Goal: Transaction & Acquisition: Purchase product/service

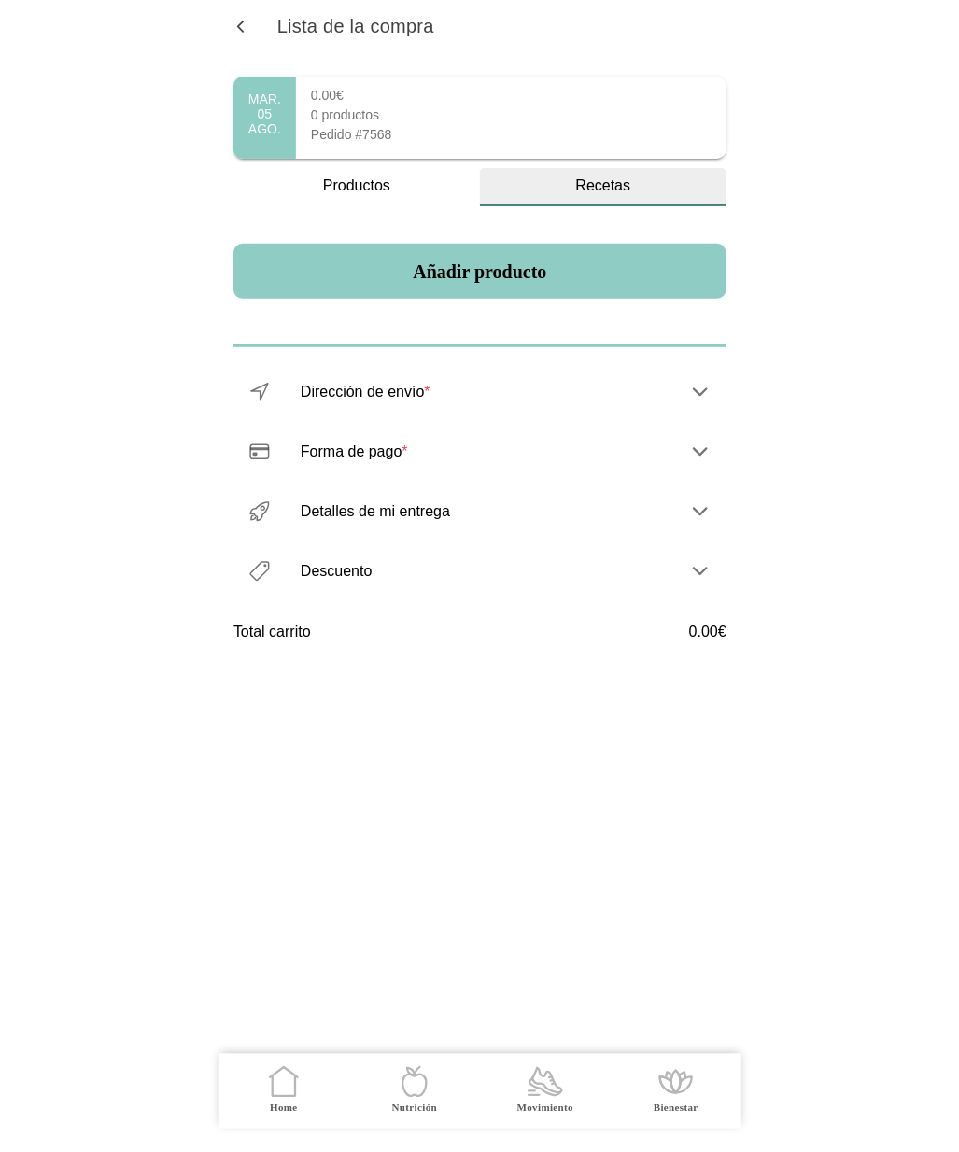
click at [580, 190] on div "Recetas" at bounding box center [603, 185] width 246 height 17
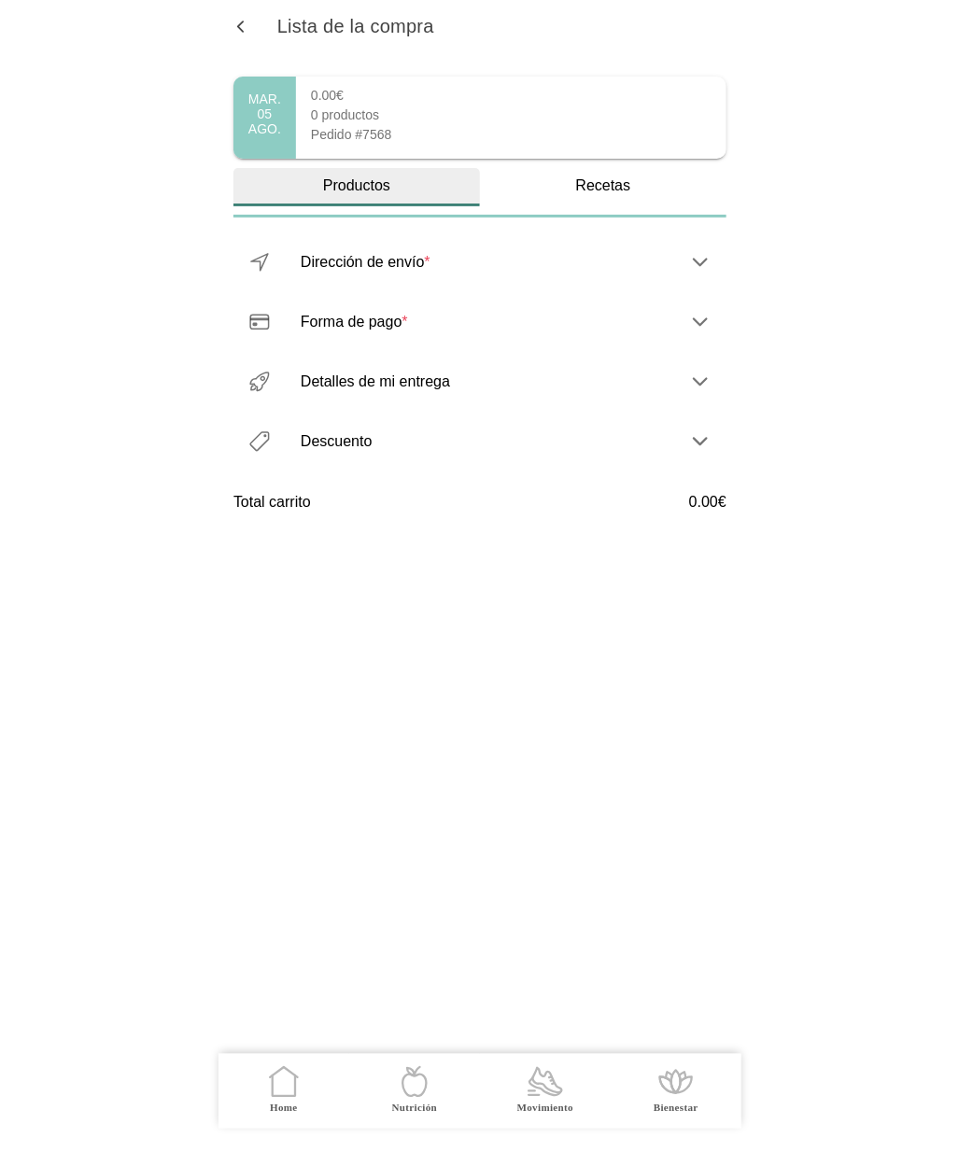
click at [366, 183] on div "Productos" at bounding box center [356, 185] width 246 height 17
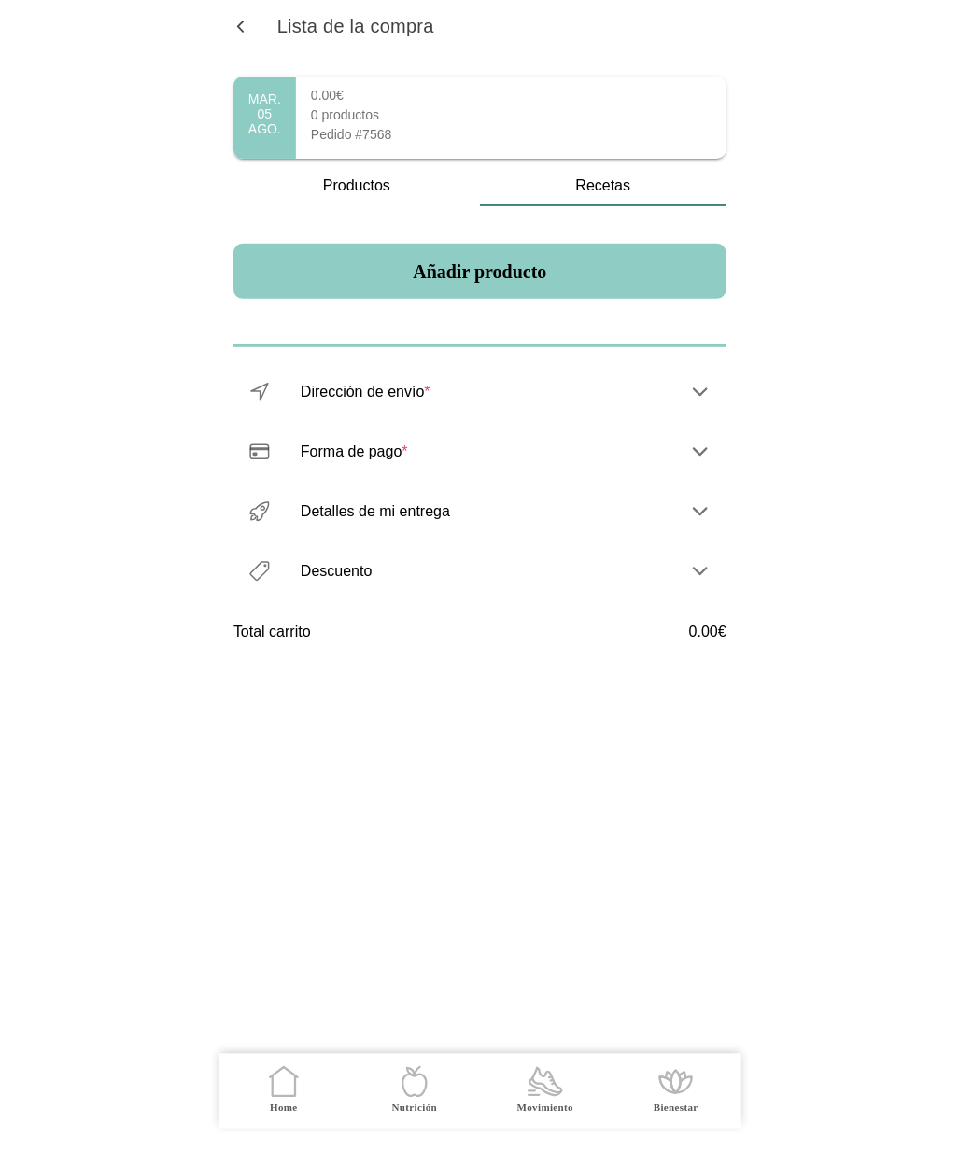
click at [231, 26] on span "button" at bounding box center [240, 27] width 18 height 18
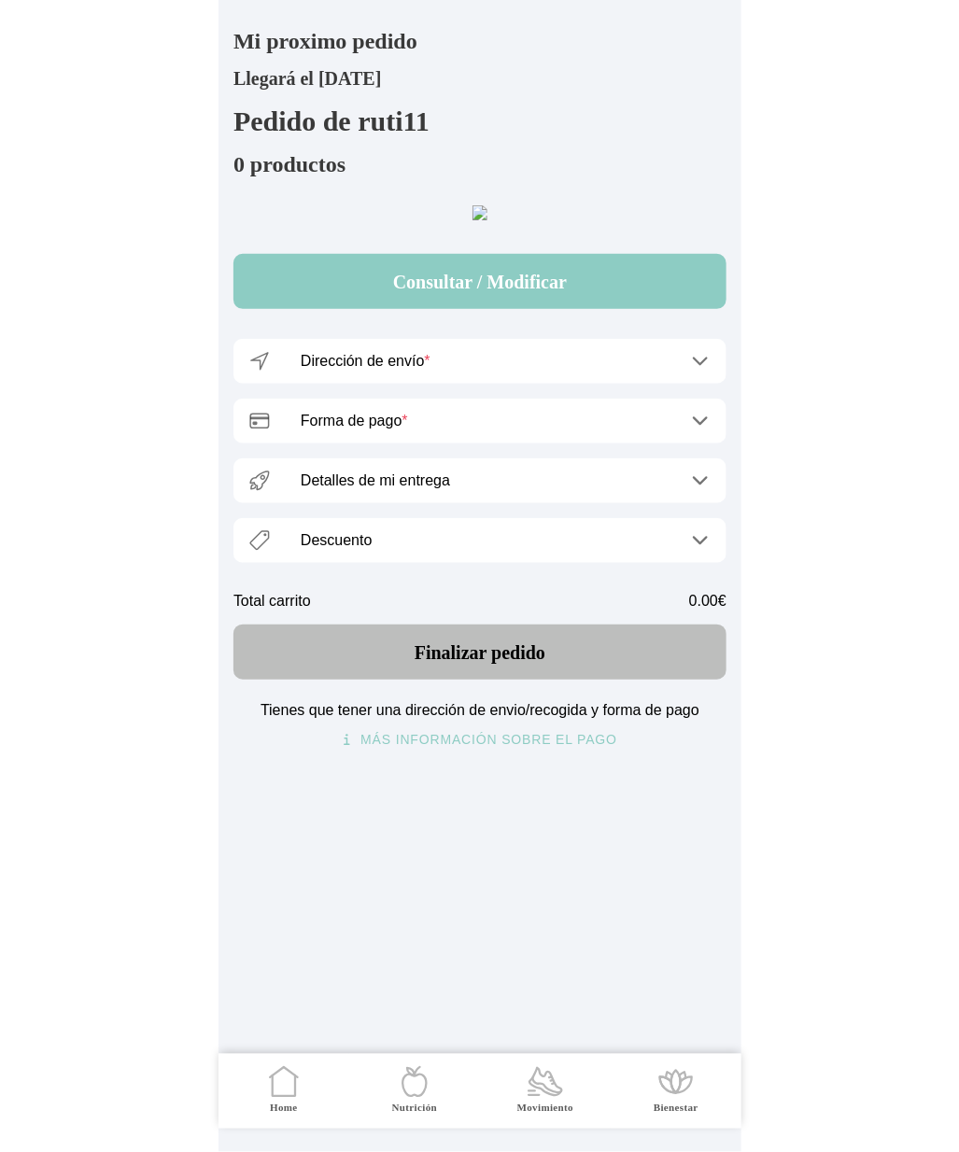
click at [414, 1076] on icon at bounding box center [417, 1071] width 6 height 9
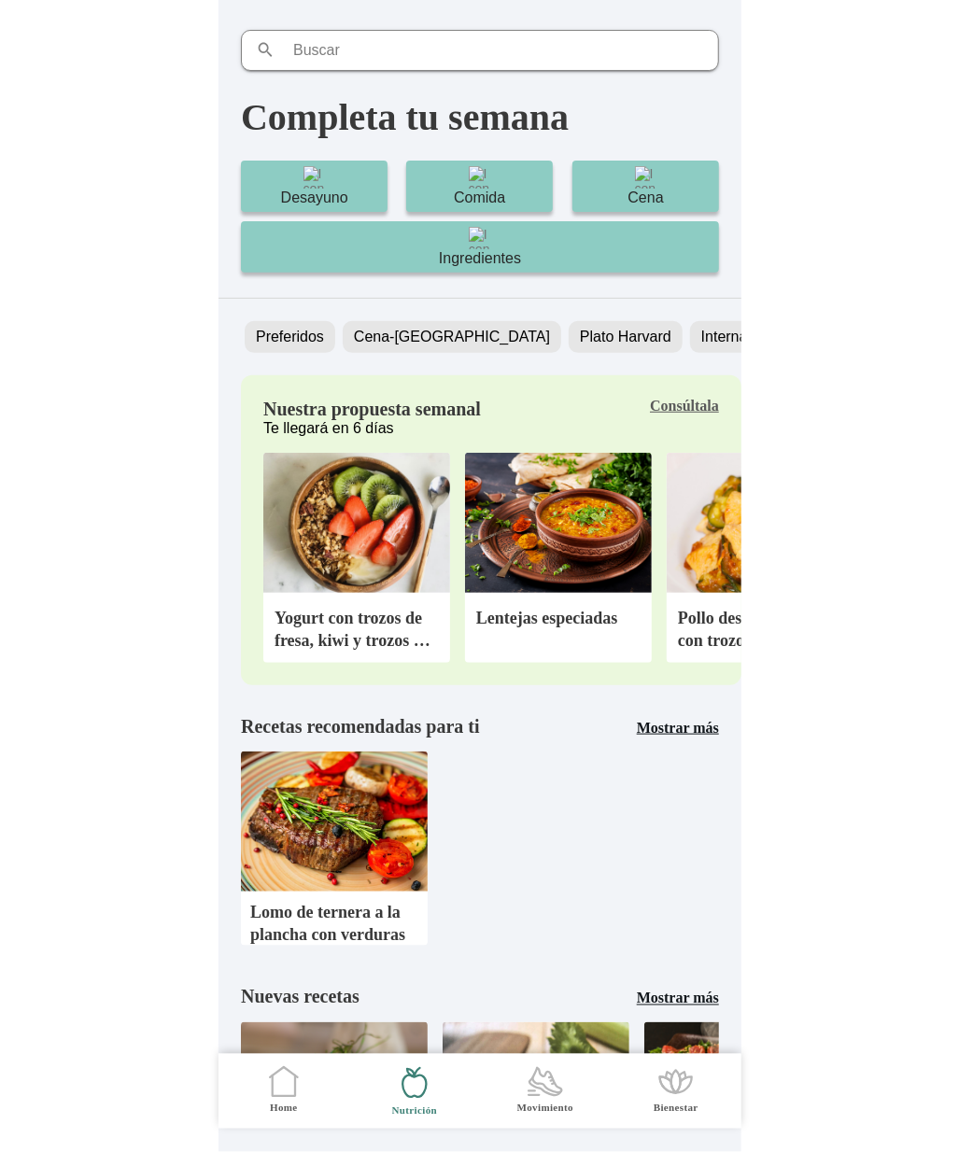
click at [704, 409] on b "Consúltala" at bounding box center [684, 406] width 69 height 16
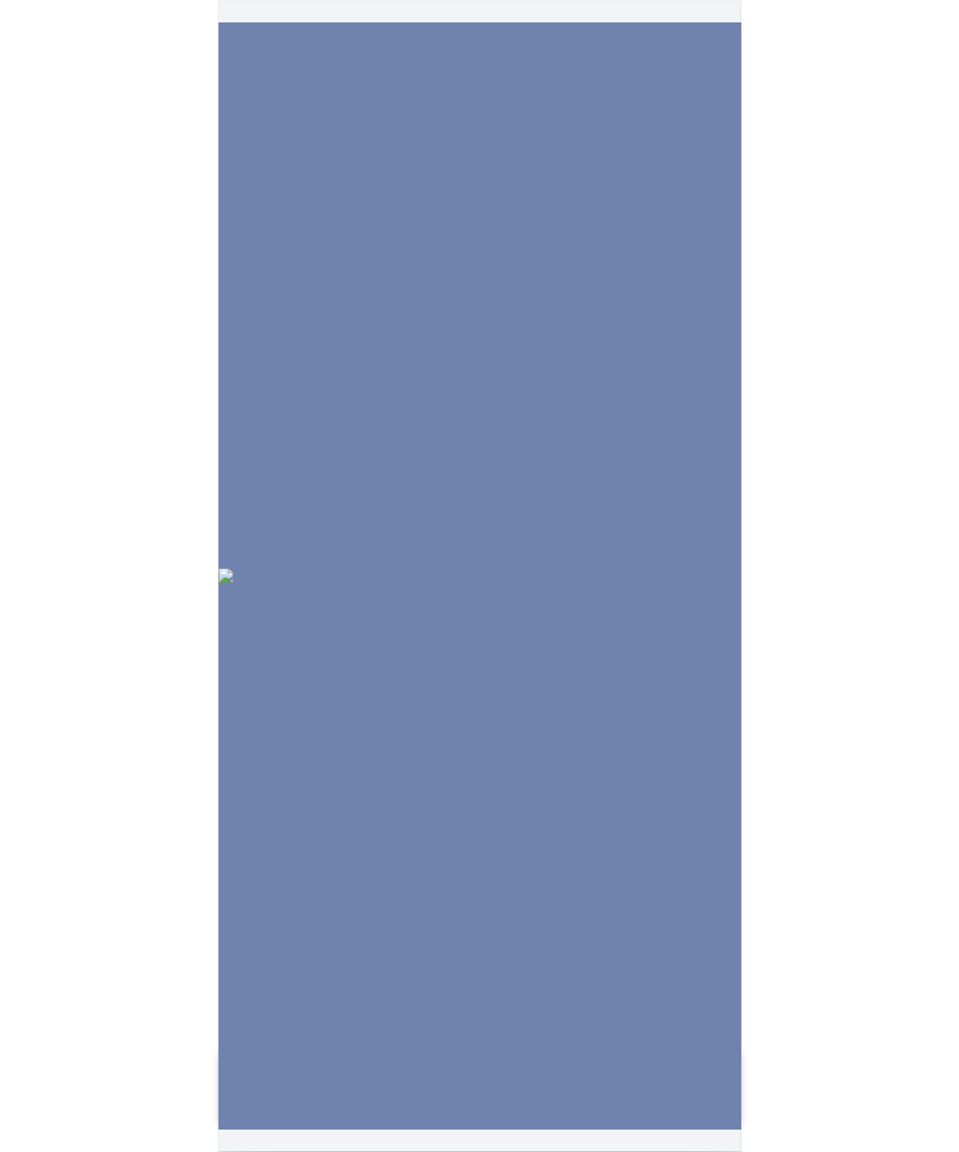
click at [620, 568] on img at bounding box center [479, 575] width 523 height 15
click at [620, 492] on div at bounding box center [479, 575] width 523 height 1107
click at [620, 568] on img at bounding box center [479, 575] width 523 height 15
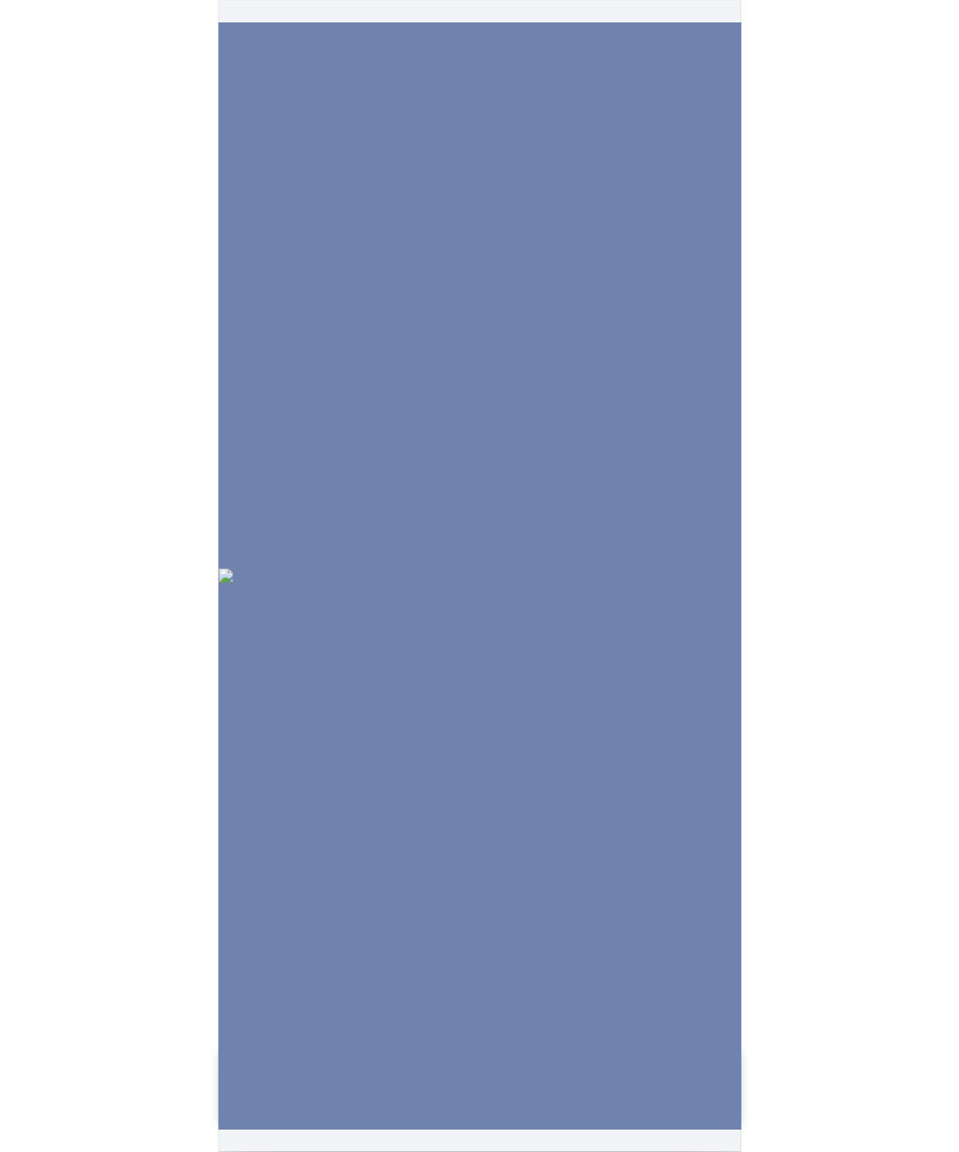
click at [620, 568] on img at bounding box center [479, 575] width 523 height 15
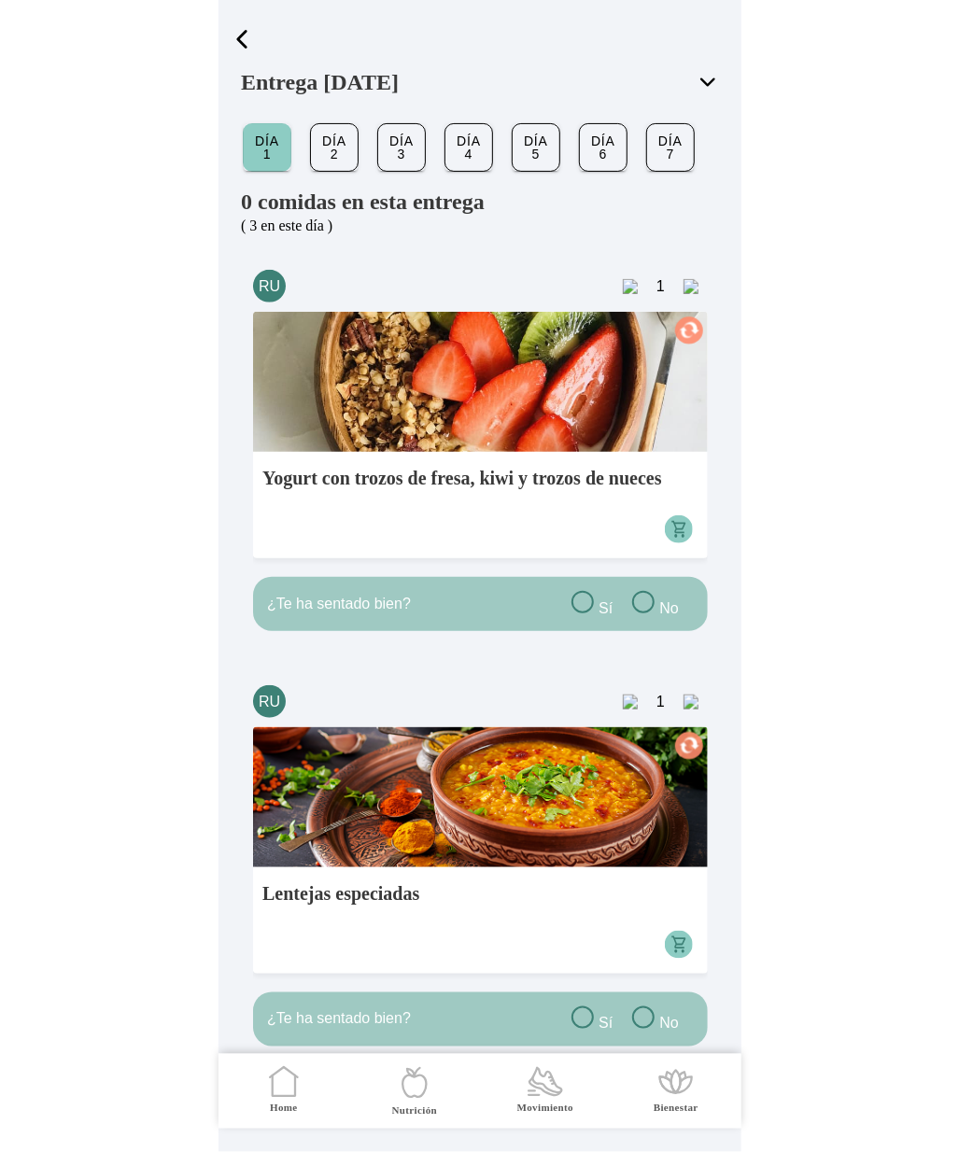
click at [692, 530] on circle at bounding box center [678, 529] width 28 height 28
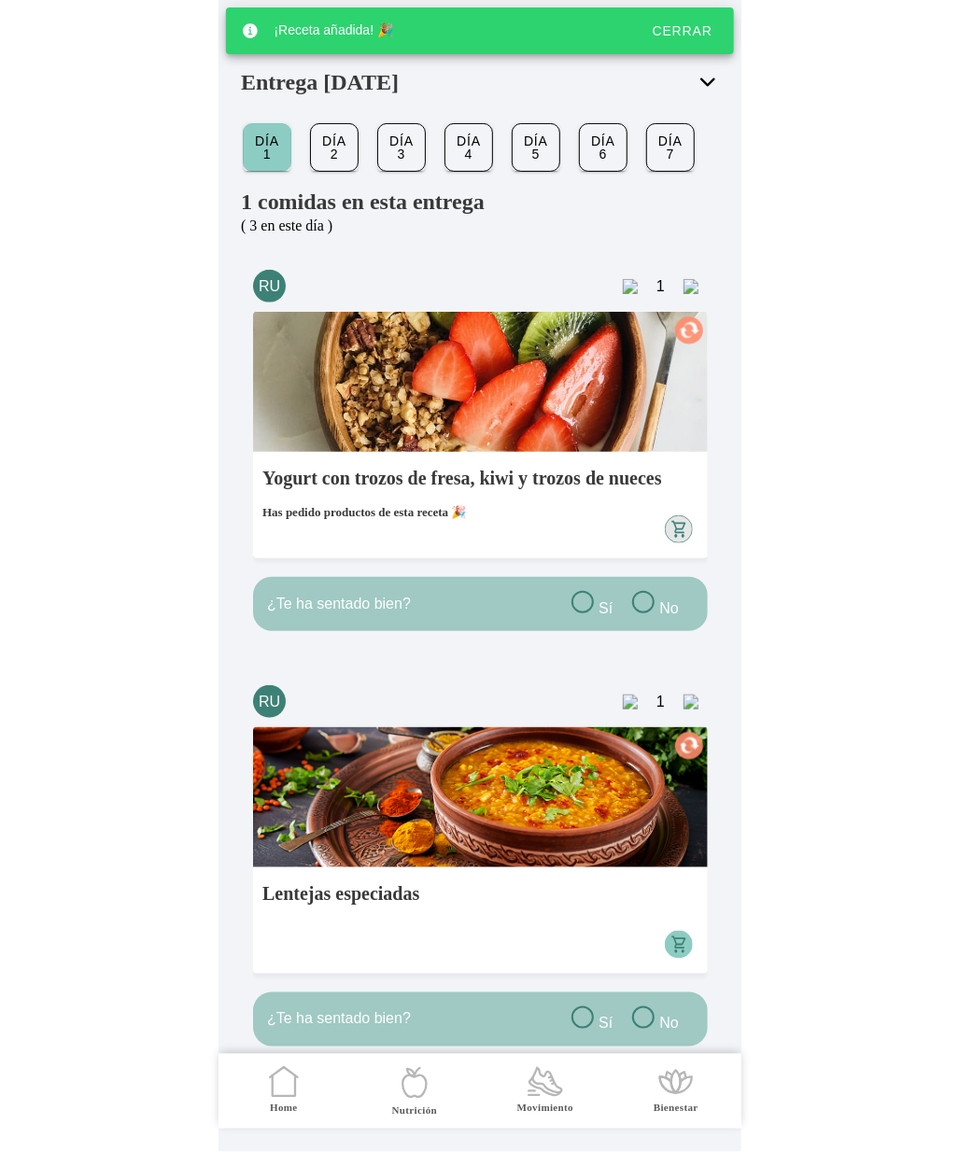
click at [678, 29] on div "Cerrar" at bounding box center [681, 30] width 60 height 15
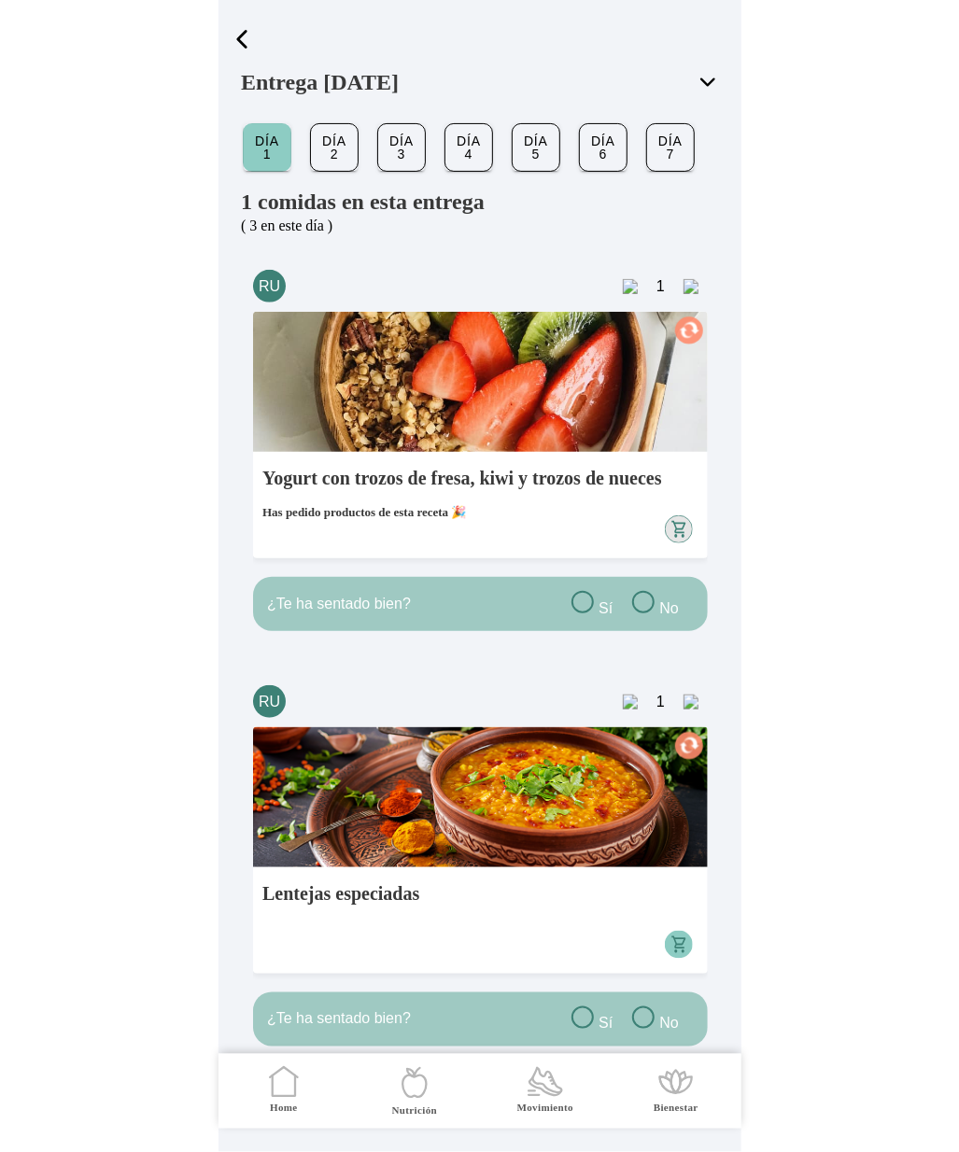
click at [287, 1086] on icon ".cls-1 { stroke-width: 0px; } .cls-1, .cls-2 { fill: none; } .cls-2 { stroke-li…" at bounding box center [283, 1081] width 39 height 39
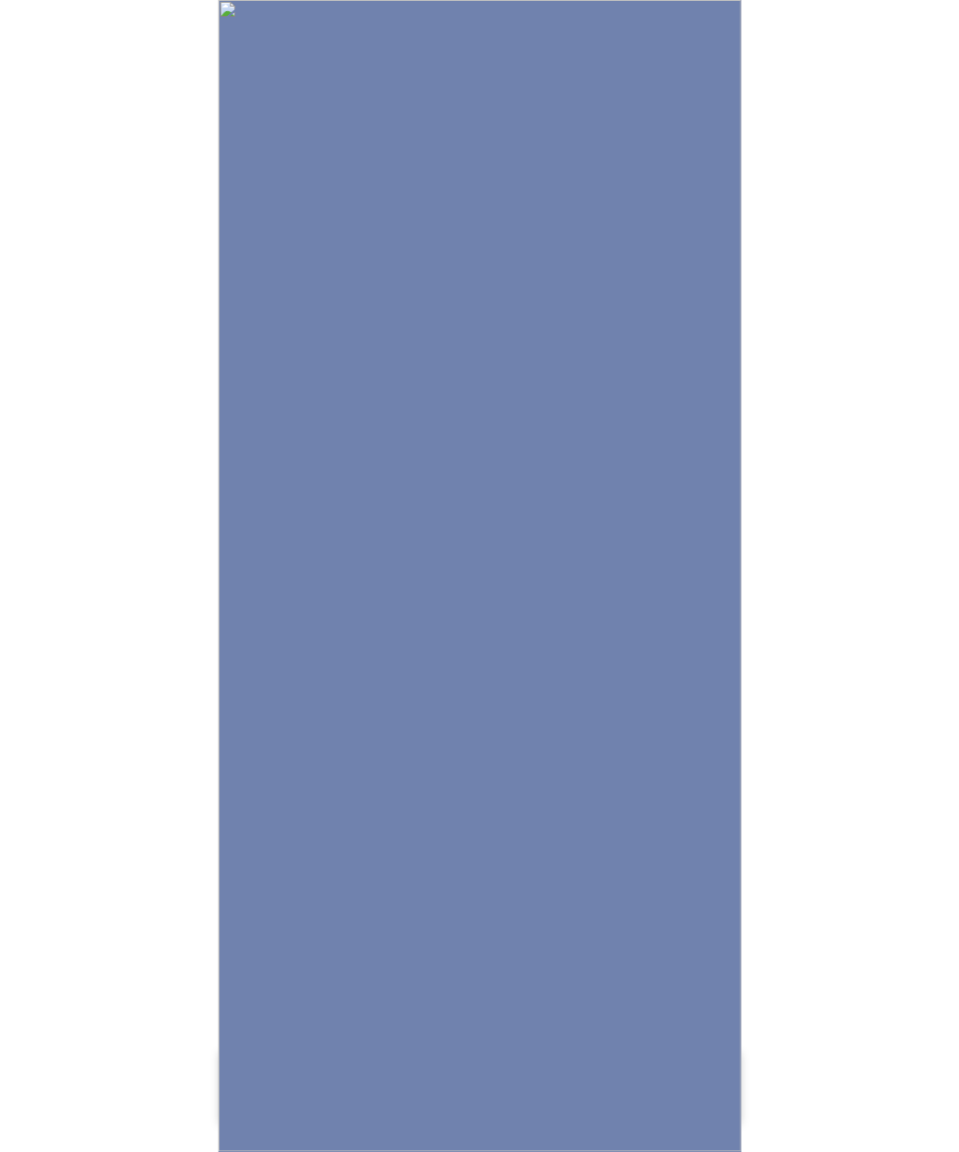
click at [519, 377] on img at bounding box center [479, 576] width 523 height 1152
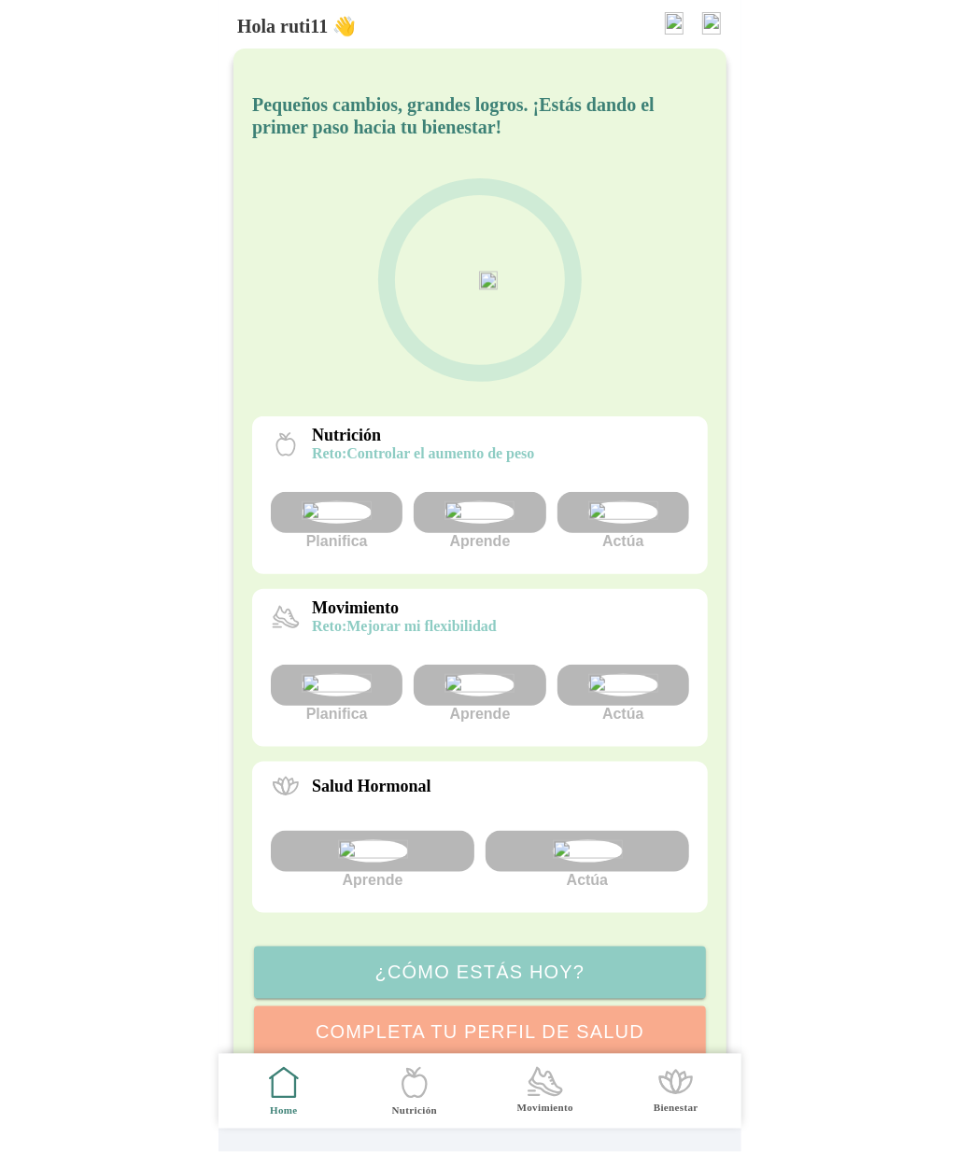
click at [672, 8] on button "button" at bounding box center [674, 23] width 34 height 30
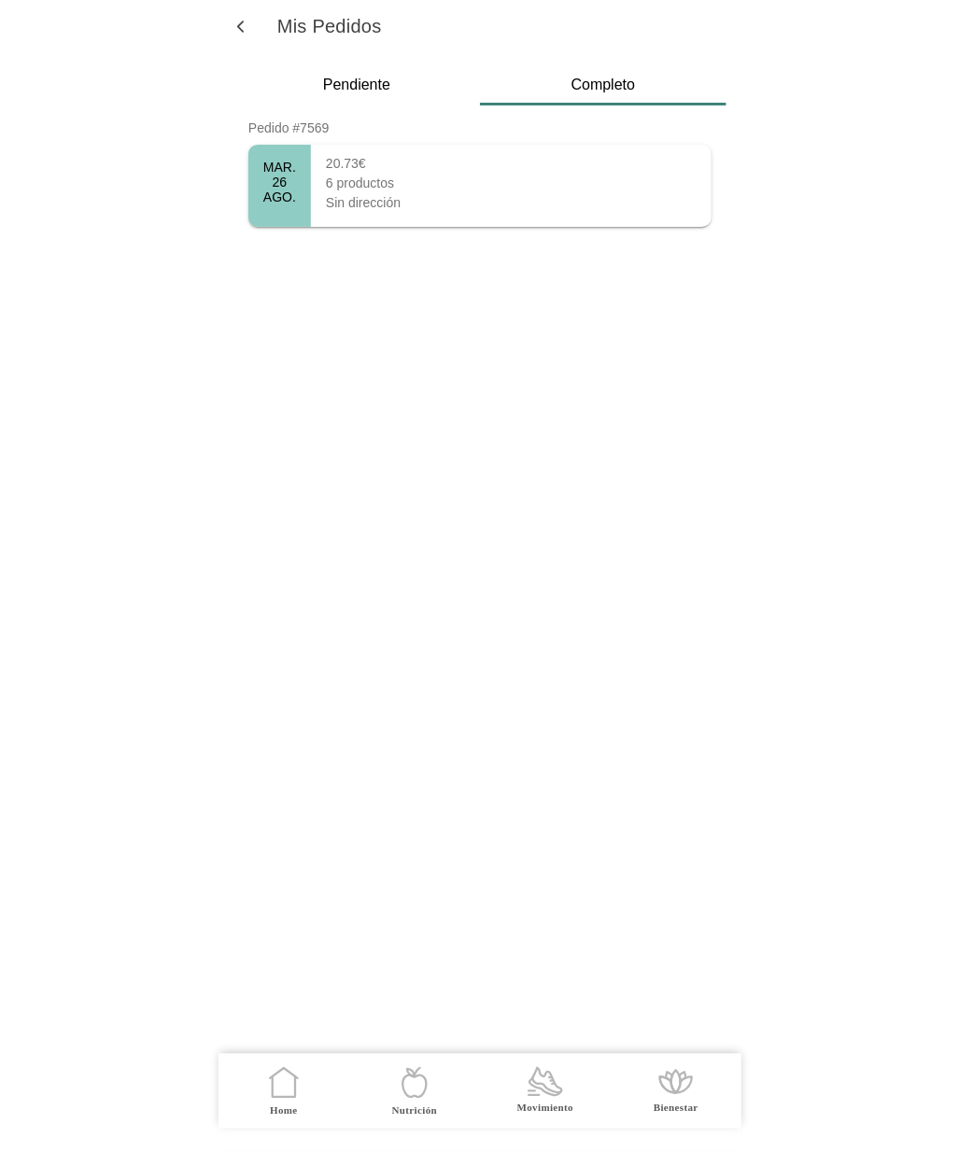
click at [478, 191] on ion-card "[DATE] 20.73€ 6 productos Sin dirección" at bounding box center [479, 186] width 463 height 82
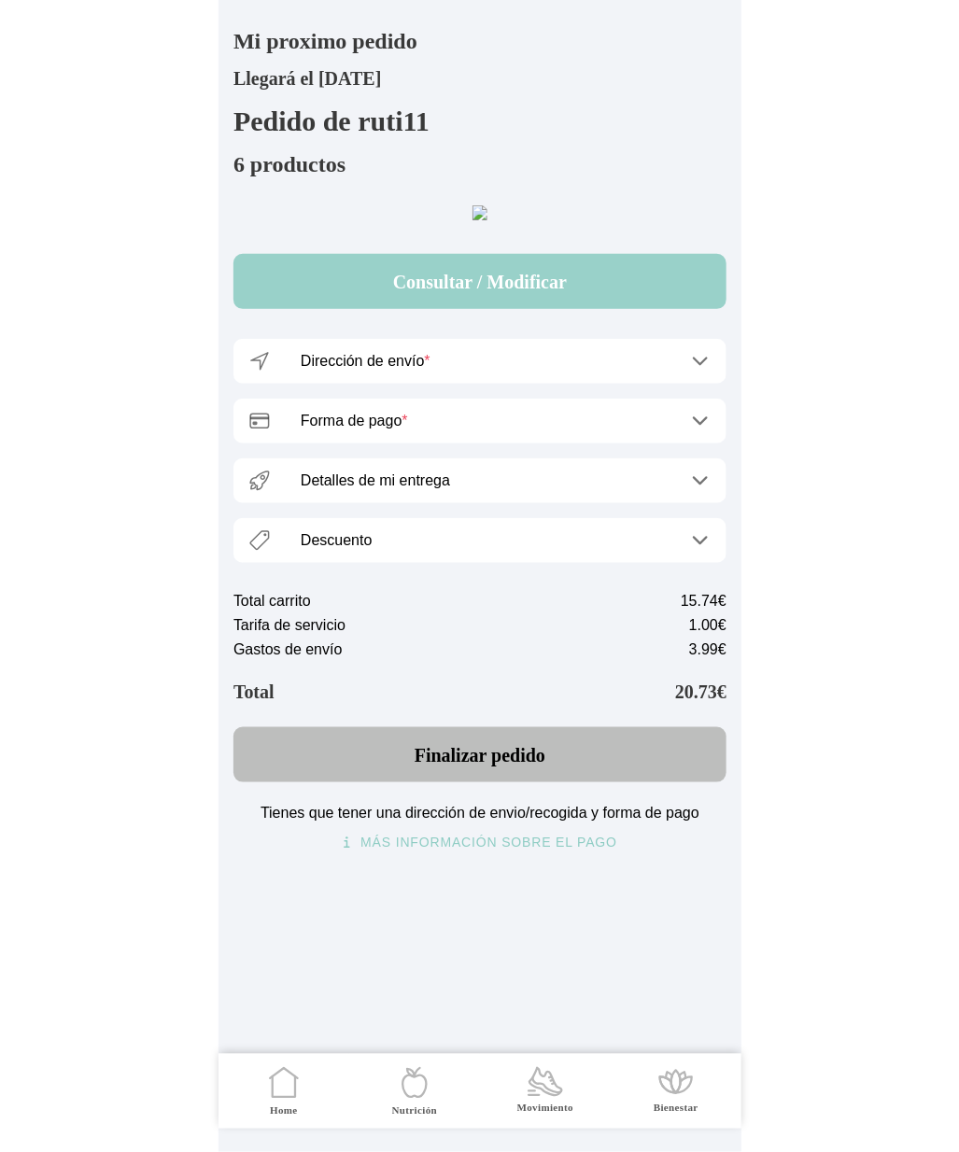
click at [461, 309] on button "Consultar / Modificar" at bounding box center [479, 281] width 493 height 55
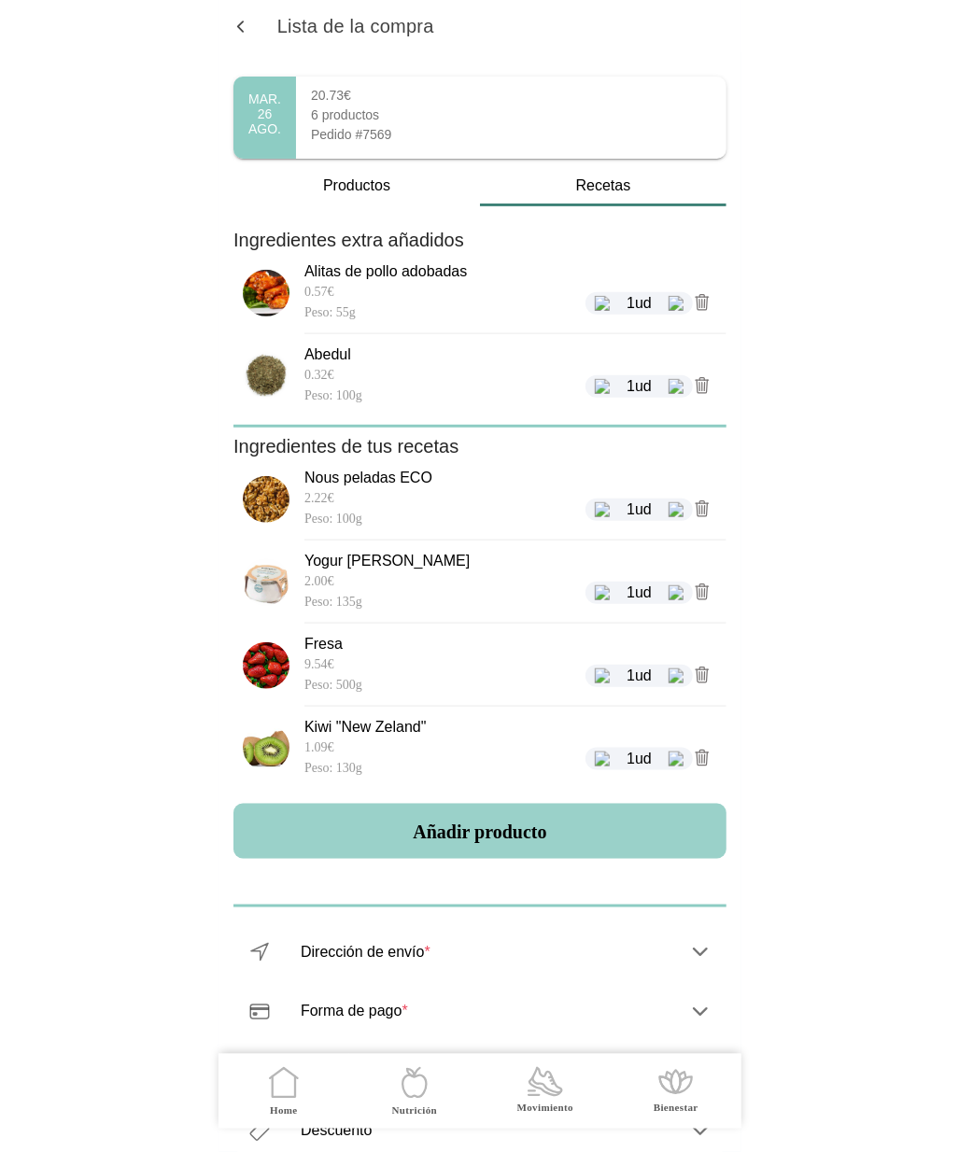
click at [499, 838] on button "Añadir producto" at bounding box center [479, 831] width 493 height 55
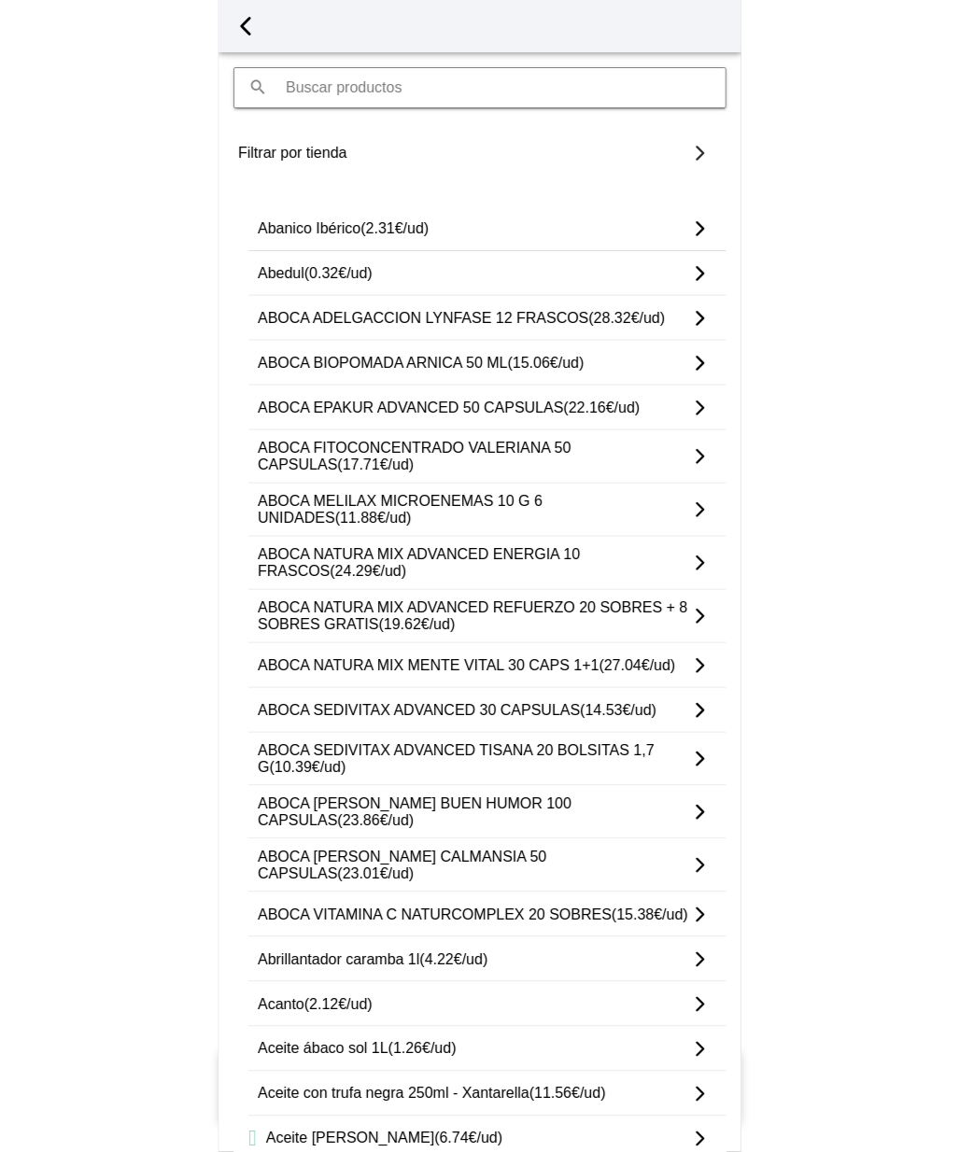
click at [495, 809] on ion-label "ABOCA [PERSON_NAME] BUEN HUMOR 100 CAPSULAS (23.86€/ud)" at bounding box center [473, 812] width 431 height 34
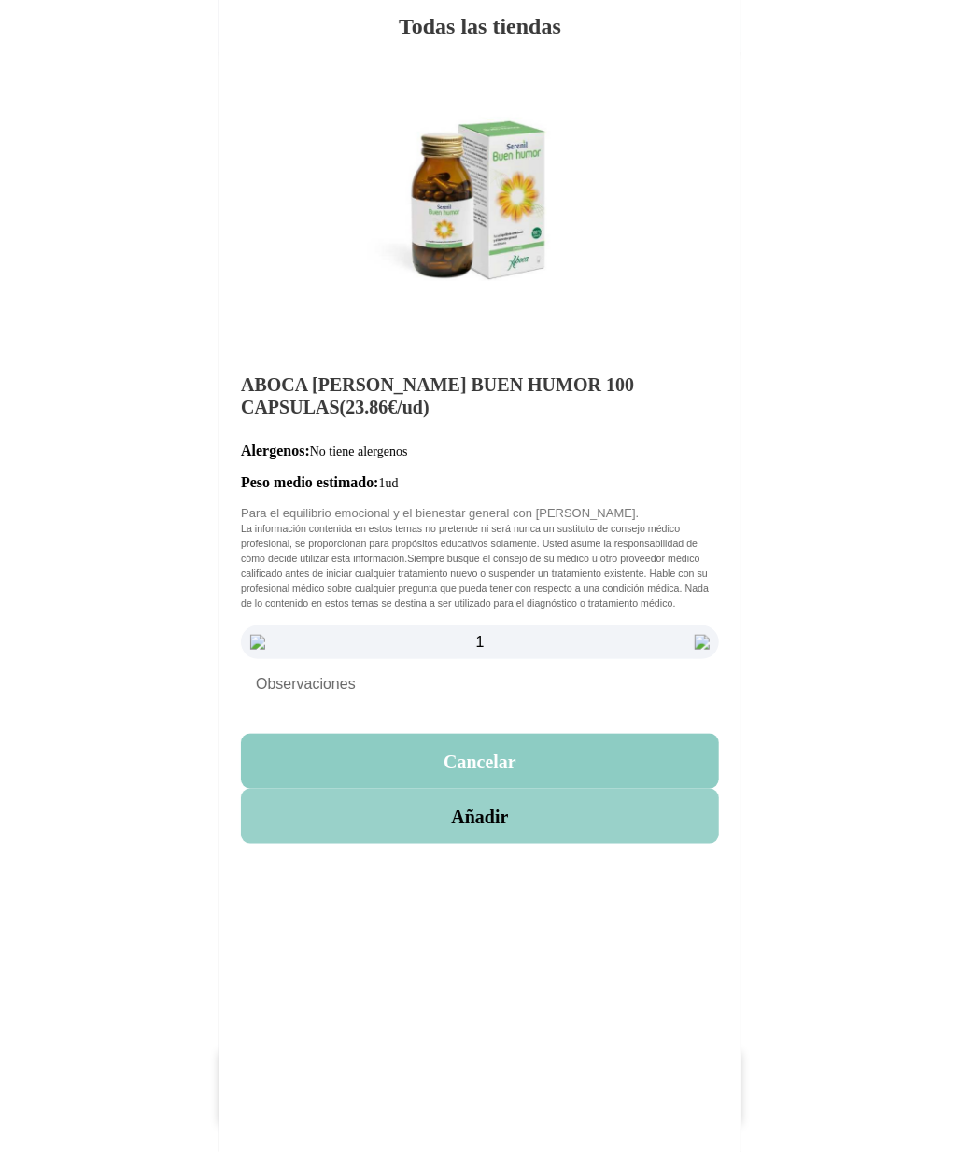
click at [485, 844] on button "Añadir" at bounding box center [480, 816] width 478 height 55
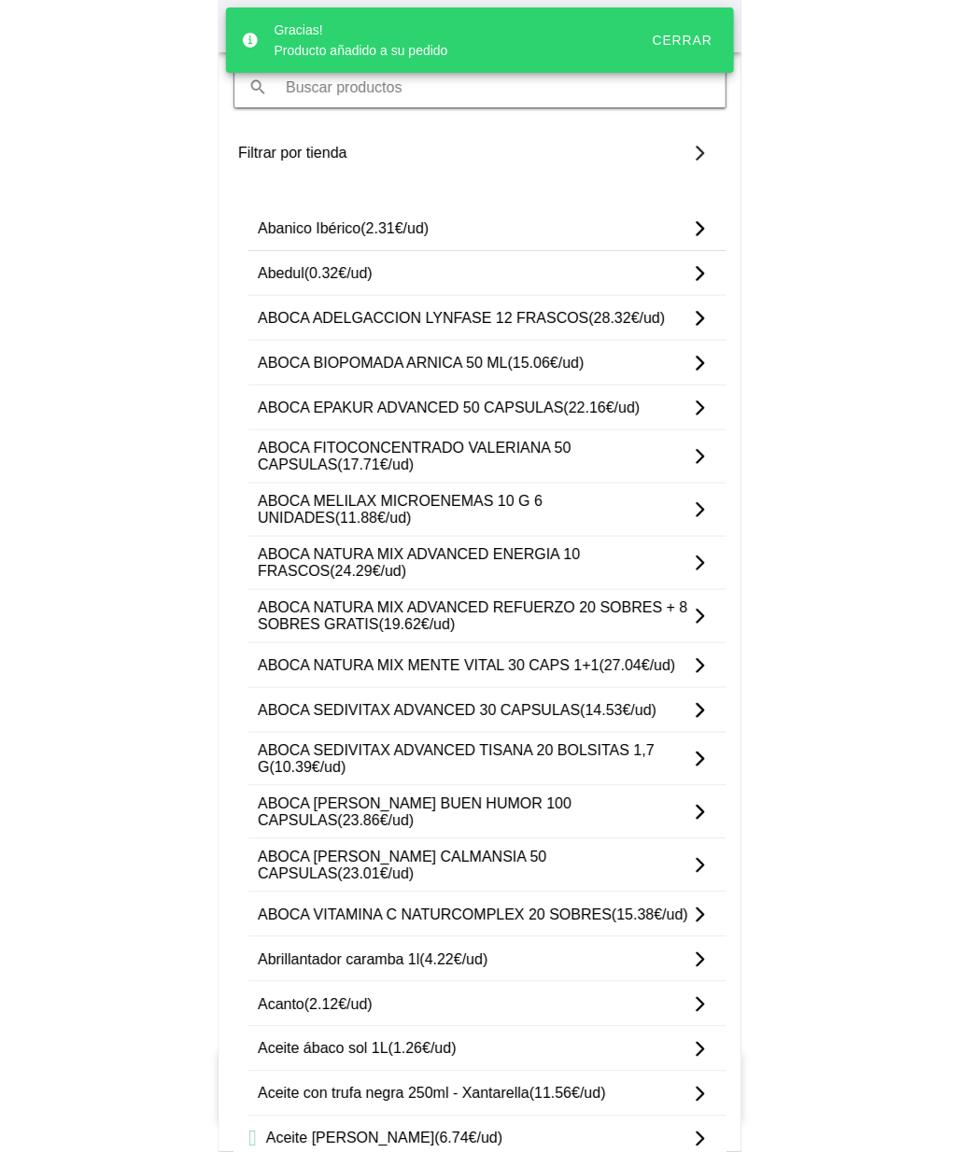
click at [692, 49] on button "Cerrar" at bounding box center [681, 40] width 88 height 34
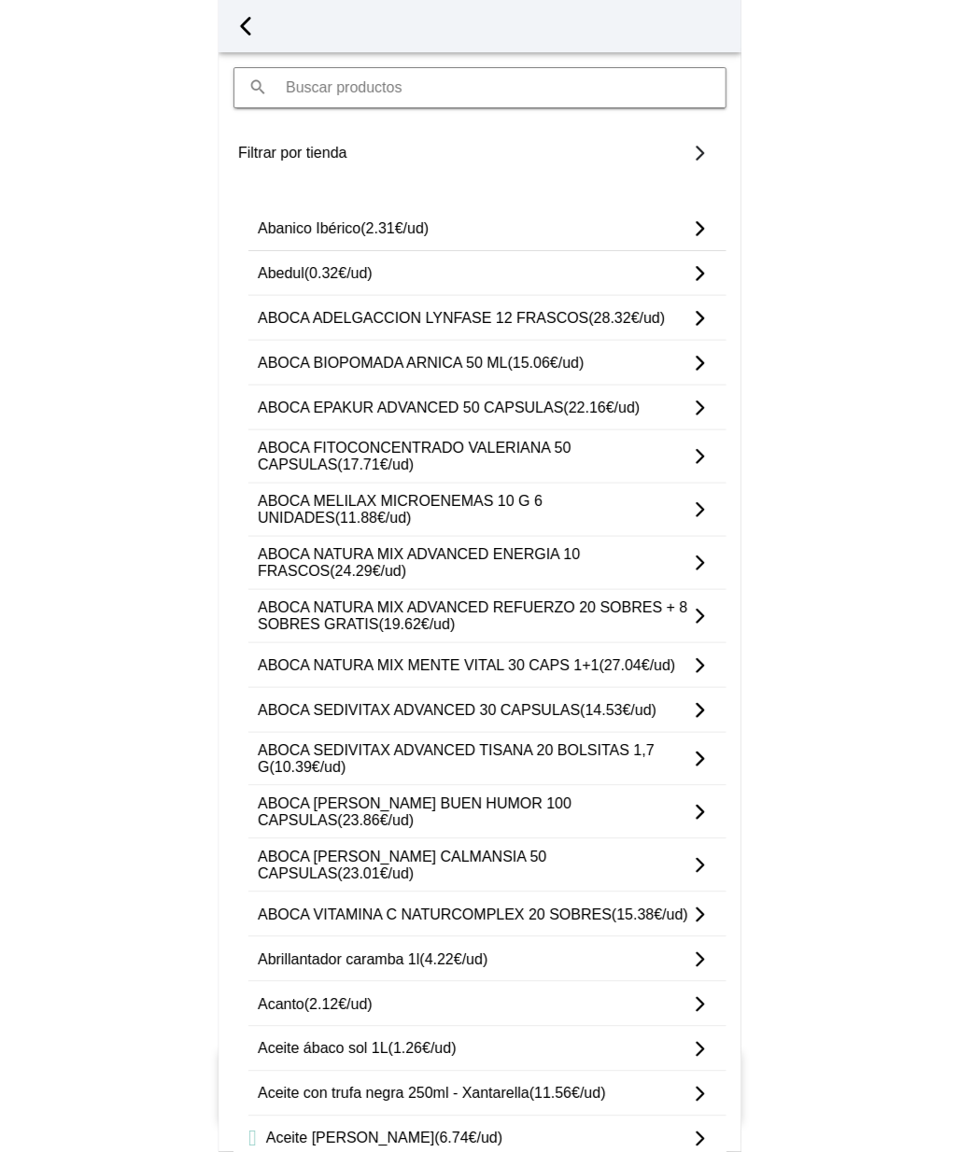
click at [250, 32] on span "button" at bounding box center [245, 26] width 28 height 28
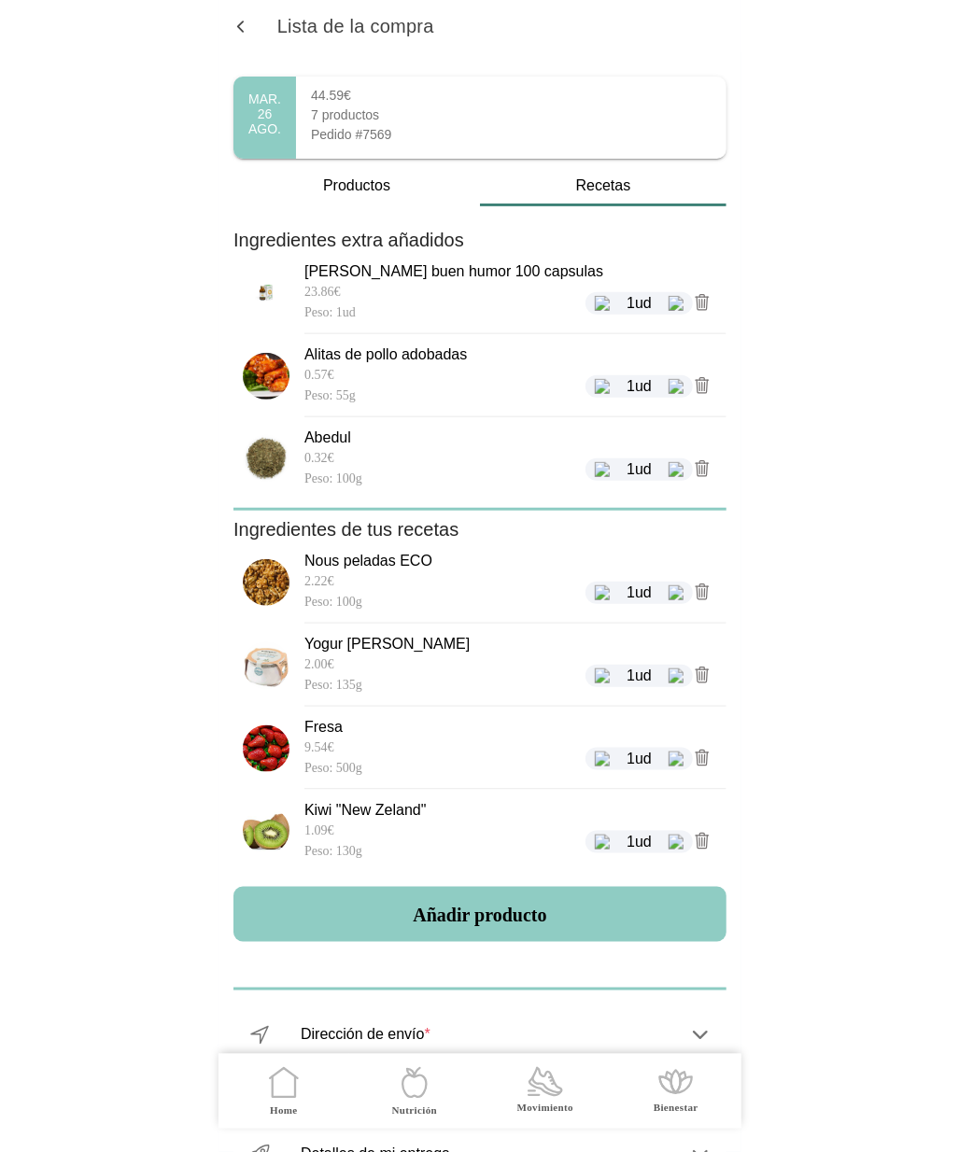
click at [242, 29] on span "button" at bounding box center [240, 27] width 18 height 18
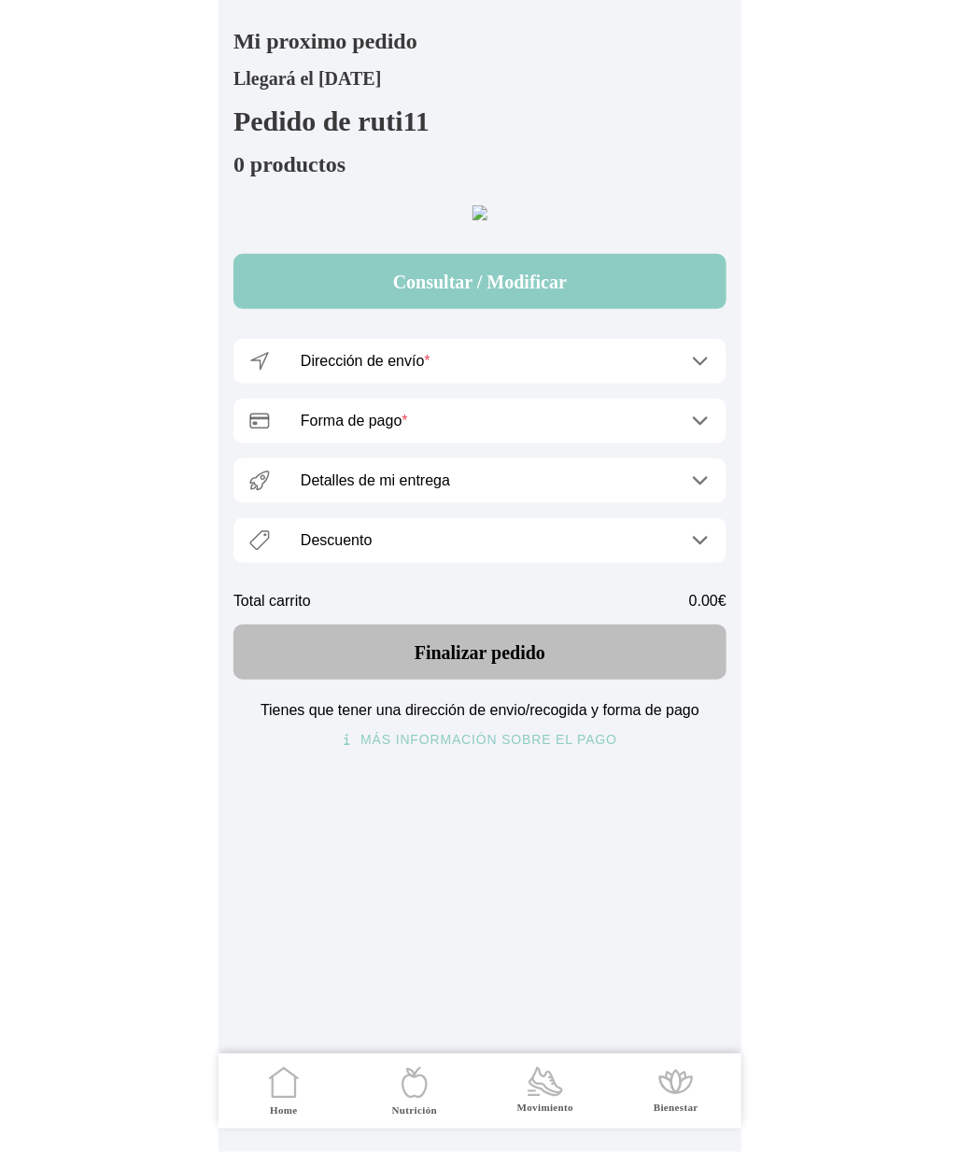
click at [275, 1077] on icon ".cls-1 { stroke-width: 0px; } .cls-1, .cls-2 { fill: none; } .cls-2 { stroke-li…" at bounding box center [283, 1082] width 39 height 39
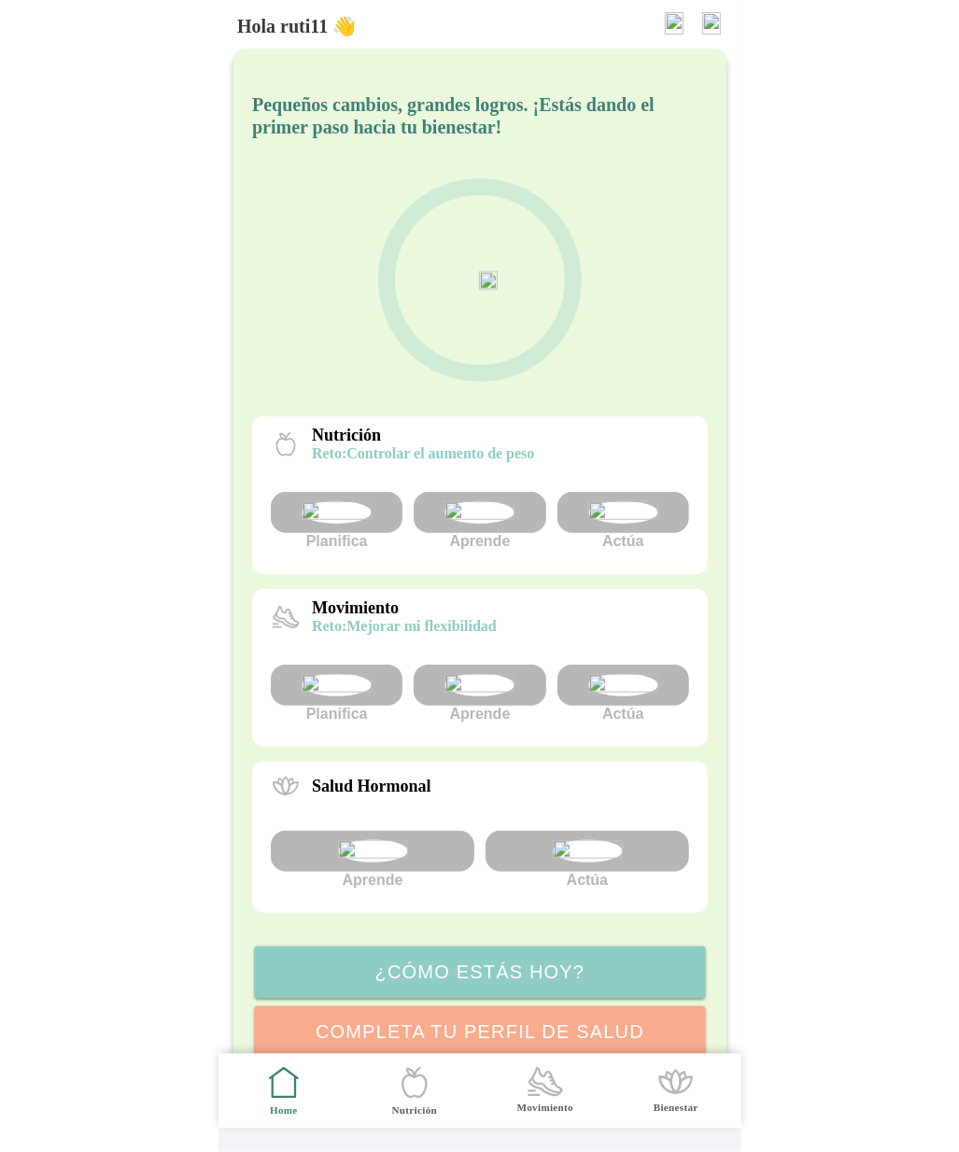
click at [660, 530] on div at bounding box center [622, 512] width 132 height 41
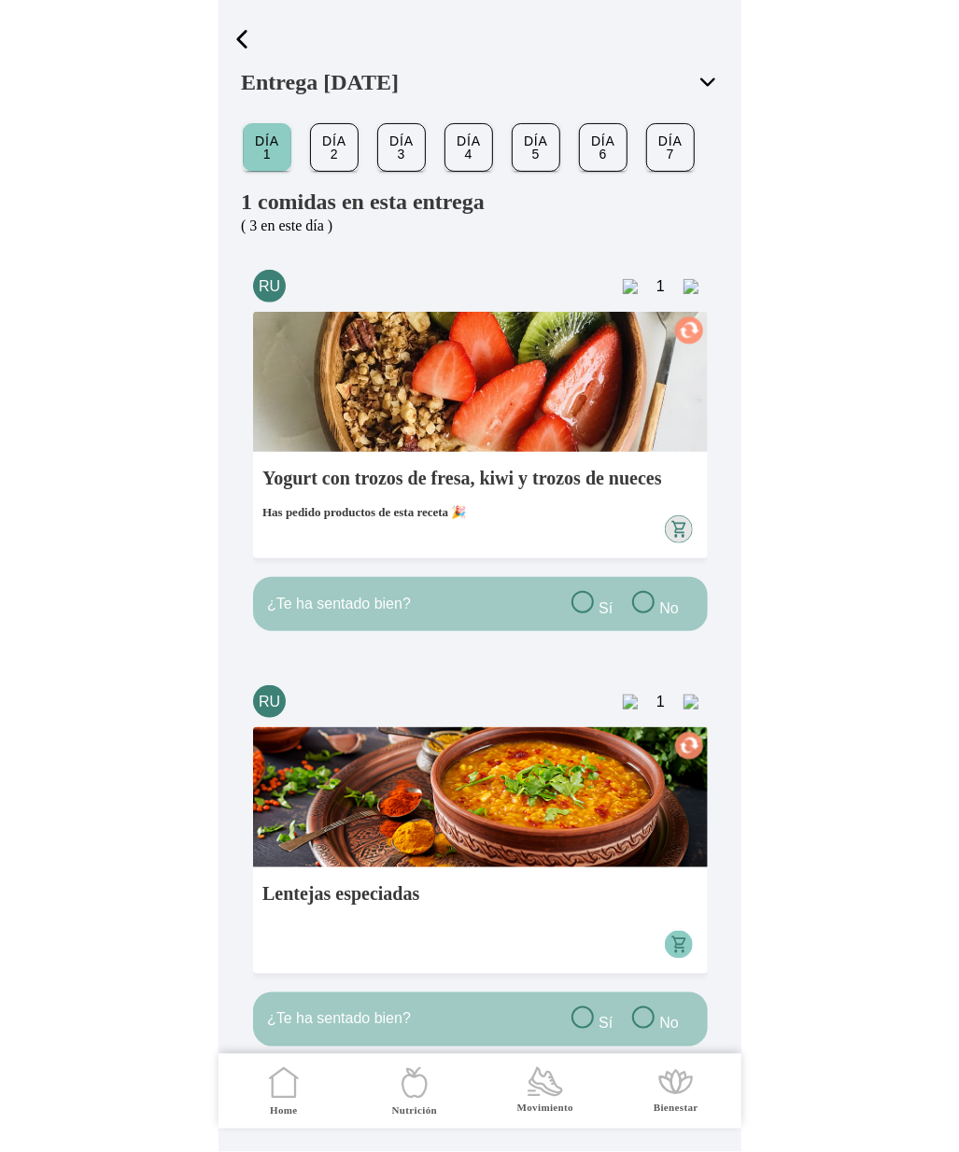
click at [241, 44] on span "button" at bounding box center [242, 39] width 28 height 28
